Goal: Task Accomplishment & Management: Manage account settings

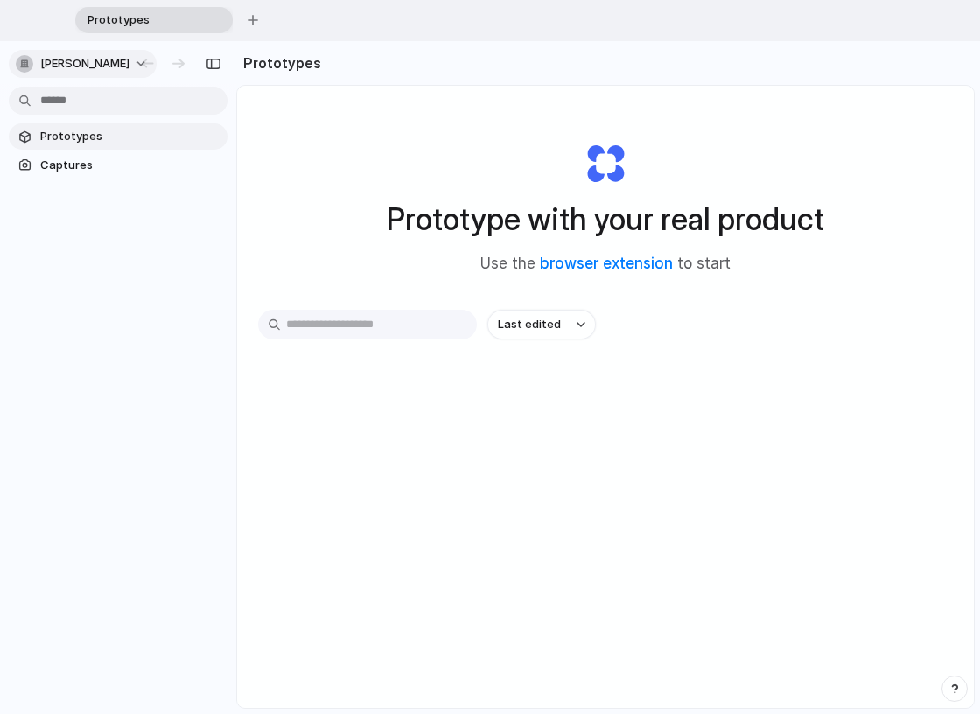
click at [86, 63] on span "[PERSON_NAME]" at bounding box center [84, 63] width 89 height 17
click at [102, 68] on div "Settings Invite members Change theme Sign out" at bounding box center [490, 357] width 980 height 714
click at [156, 164] on span "Captures" at bounding box center [130, 165] width 180 height 17
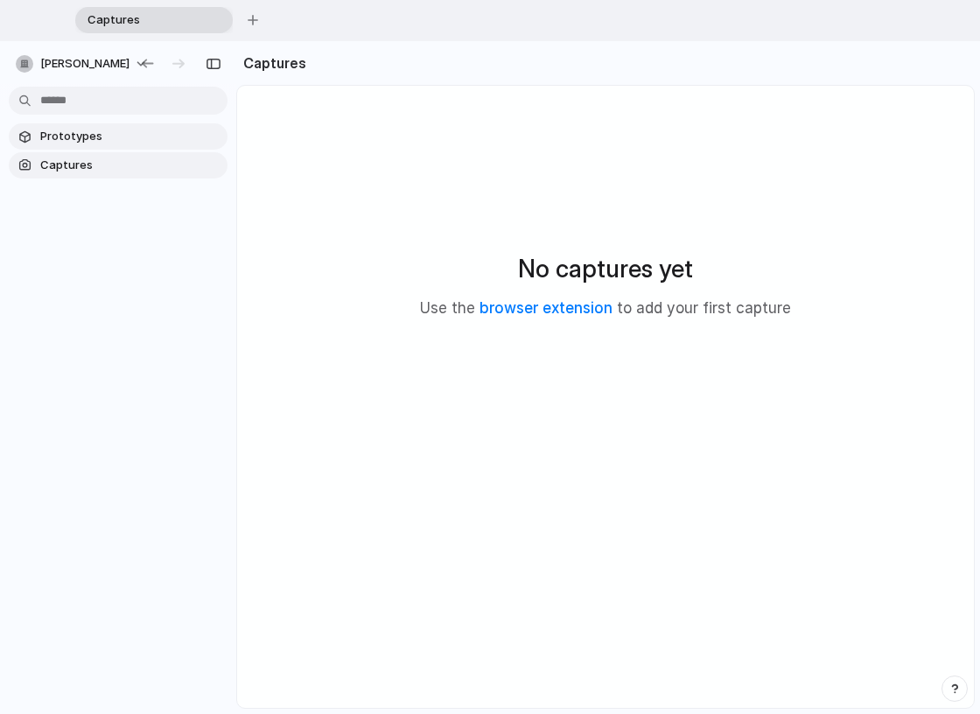
click at [156, 123] on link "Prototypes" at bounding box center [118, 136] width 219 height 26
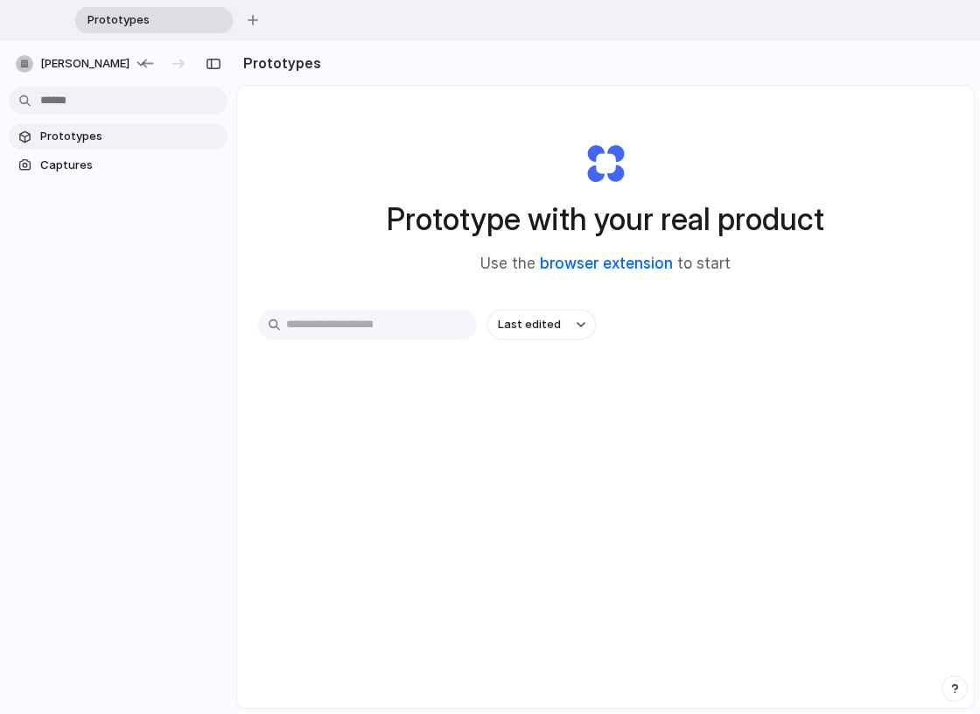
click at [636, 261] on link "browser extension" at bounding box center [606, 263] width 133 height 17
click at [122, 66] on span "[PERSON_NAME]" at bounding box center [84, 63] width 89 height 17
click at [95, 59] on div "Settings Invite members Change theme Sign out" at bounding box center [490, 357] width 980 height 714
click at [111, 59] on span "[PERSON_NAME]" at bounding box center [84, 63] width 89 height 17
click at [93, 103] on li "Settings" at bounding box center [84, 102] width 145 height 28
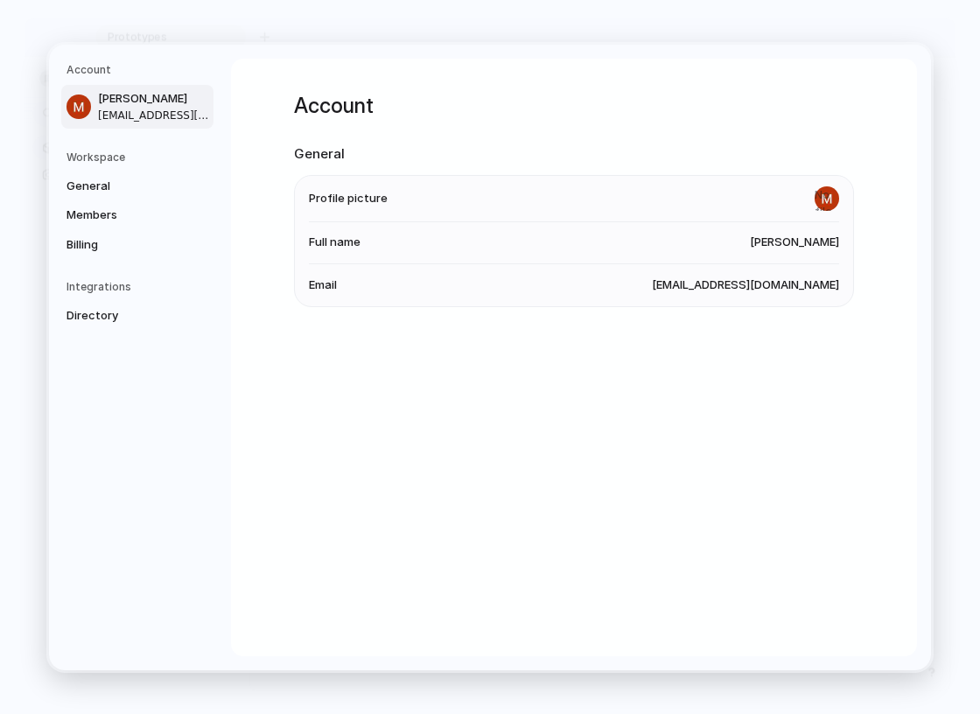
click at [185, 108] on span "[EMAIL_ADDRESS][DOMAIN_NAME]" at bounding box center [154, 115] width 112 height 16
click at [139, 107] on span "[EMAIL_ADDRESS][DOMAIN_NAME]" at bounding box center [154, 115] width 112 height 16
click at [87, 182] on span "General" at bounding box center [122, 185] width 112 height 17
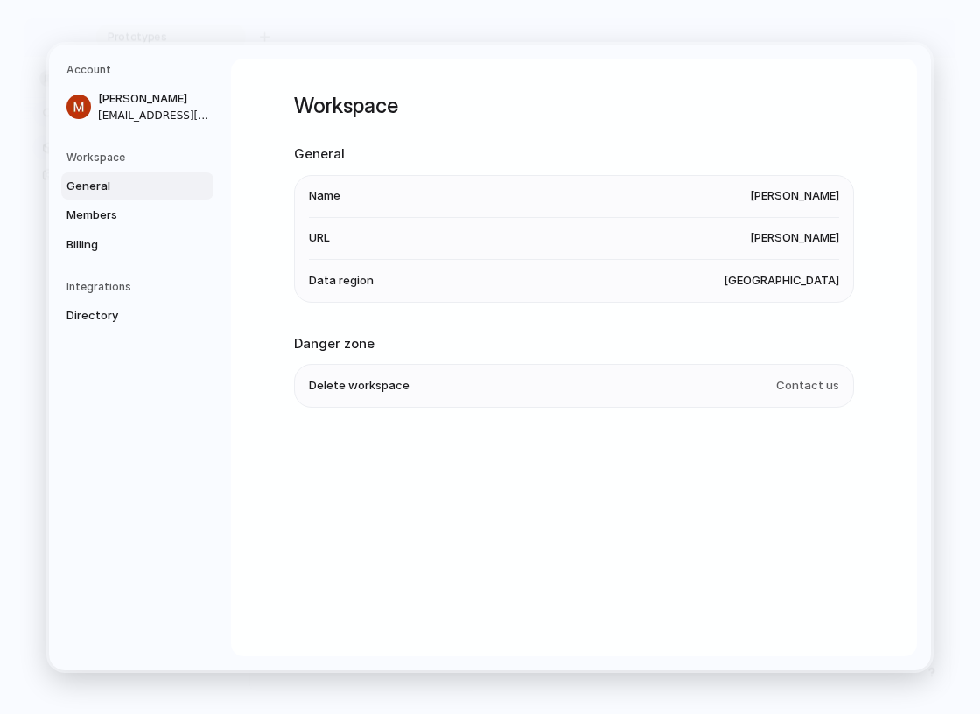
click at [130, 158] on h5 "Workspace" at bounding box center [139, 157] width 147 height 16
click at [126, 214] on span "Members" at bounding box center [122, 214] width 112 height 17
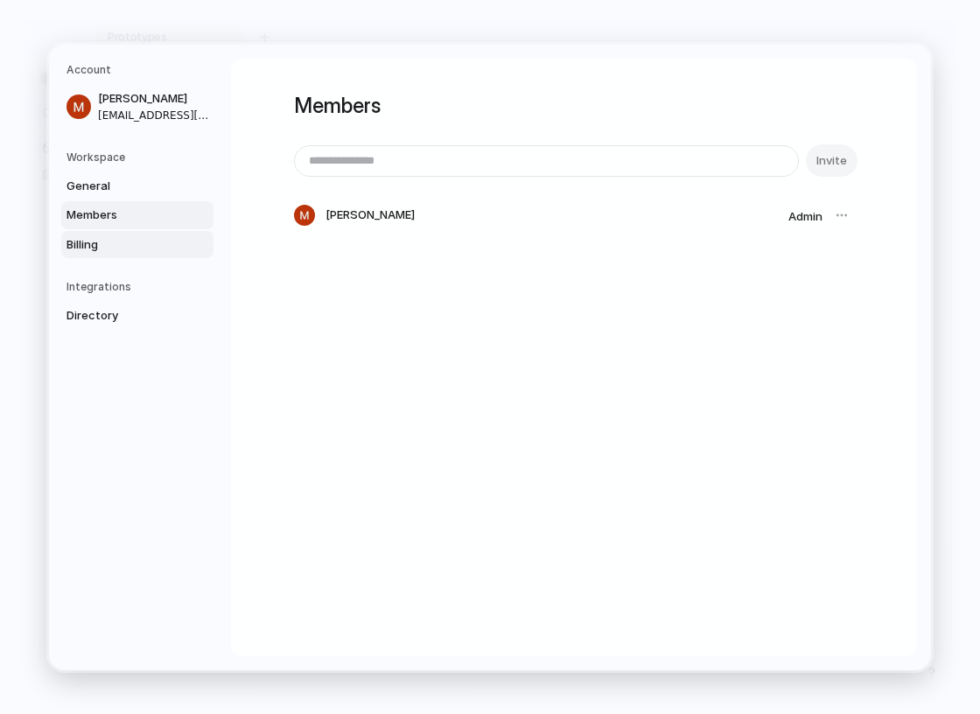
click at [104, 248] on span "Billing" at bounding box center [122, 243] width 112 height 17
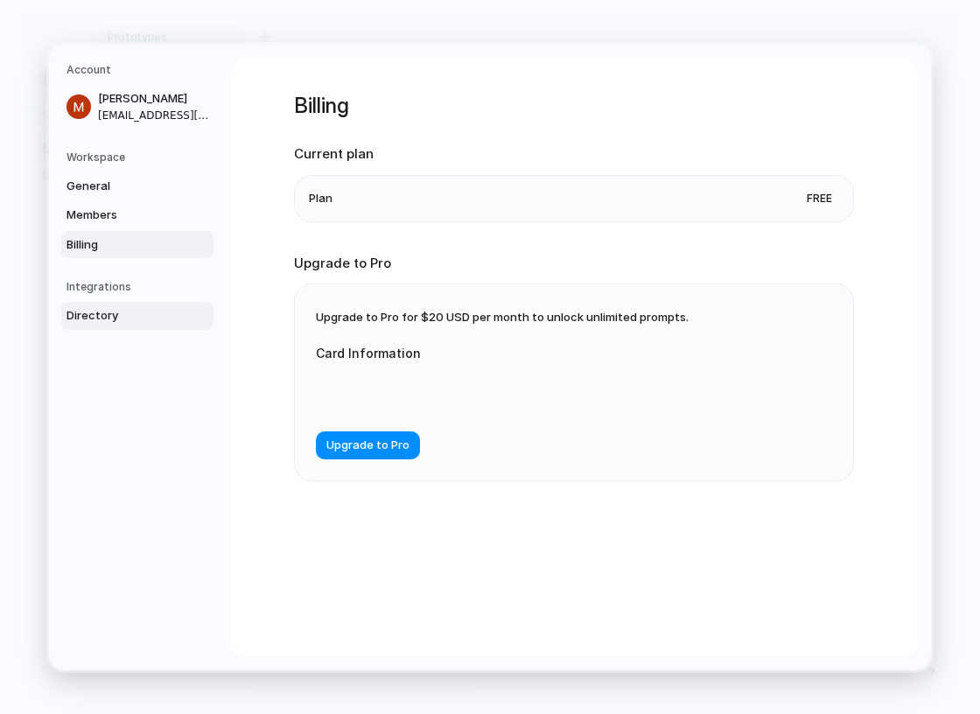
click at [131, 319] on span "Directory" at bounding box center [122, 315] width 112 height 17
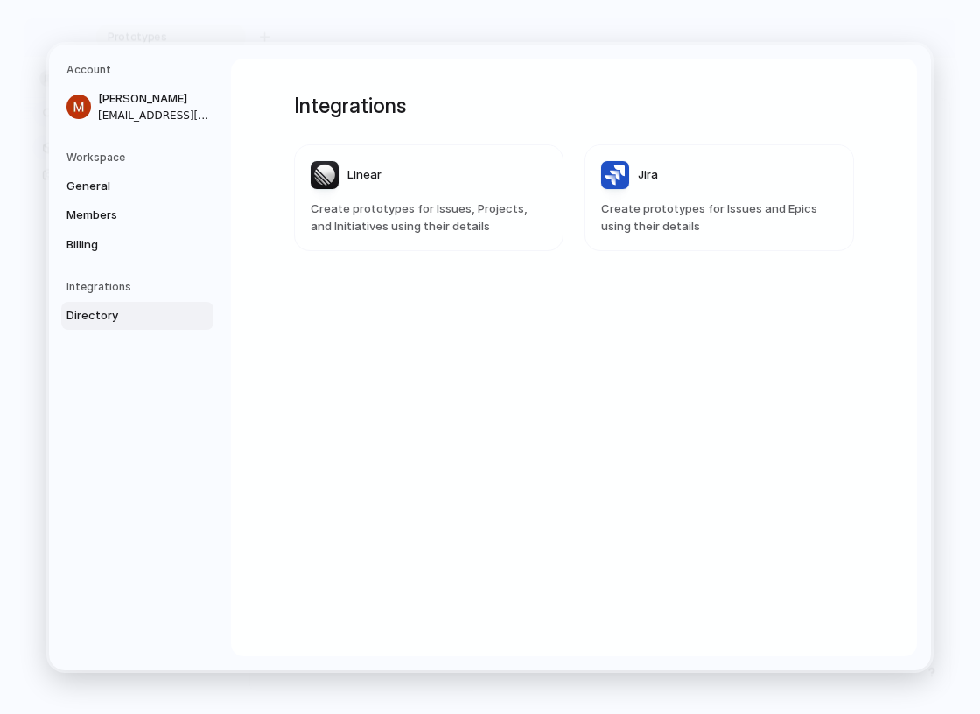
click at [147, 276] on nav "Account [PERSON_NAME] [EMAIL_ADDRESS][DOMAIN_NAME] Workspace General Members Bi…" at bounding box center [140, 358] width 182 height 626
click at [95, 248] on span "Billing" at bounding box center [122, 243] width 112 height 17
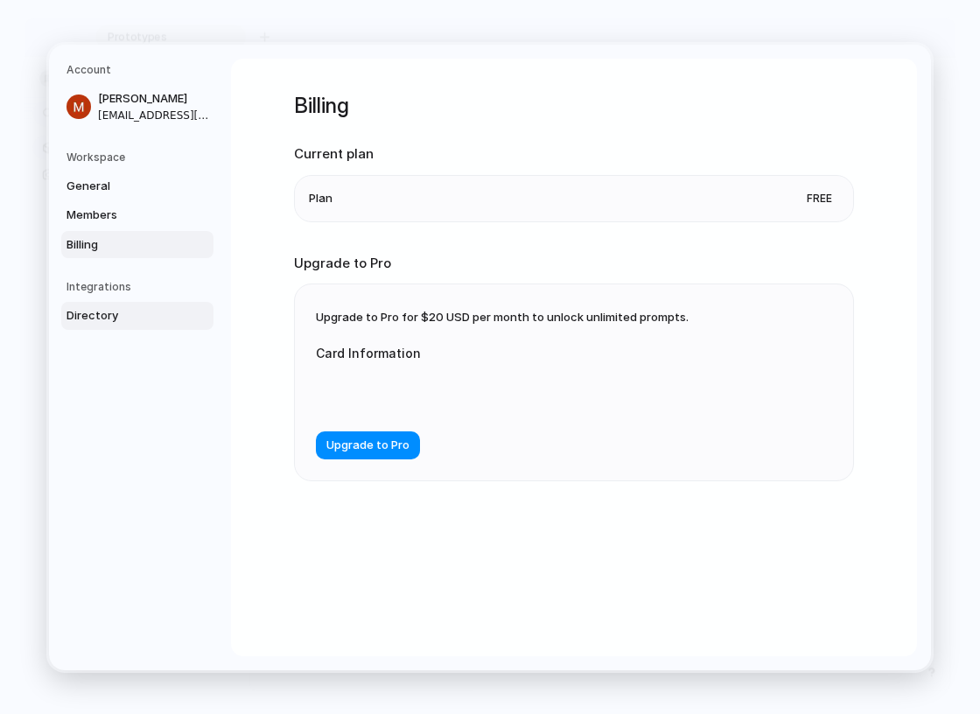
click at [98, 324] on link "Directory" at bounding box center [137, 316] width 152 height 28
